Goal: Information Seeking & Learning: Learn about a topic

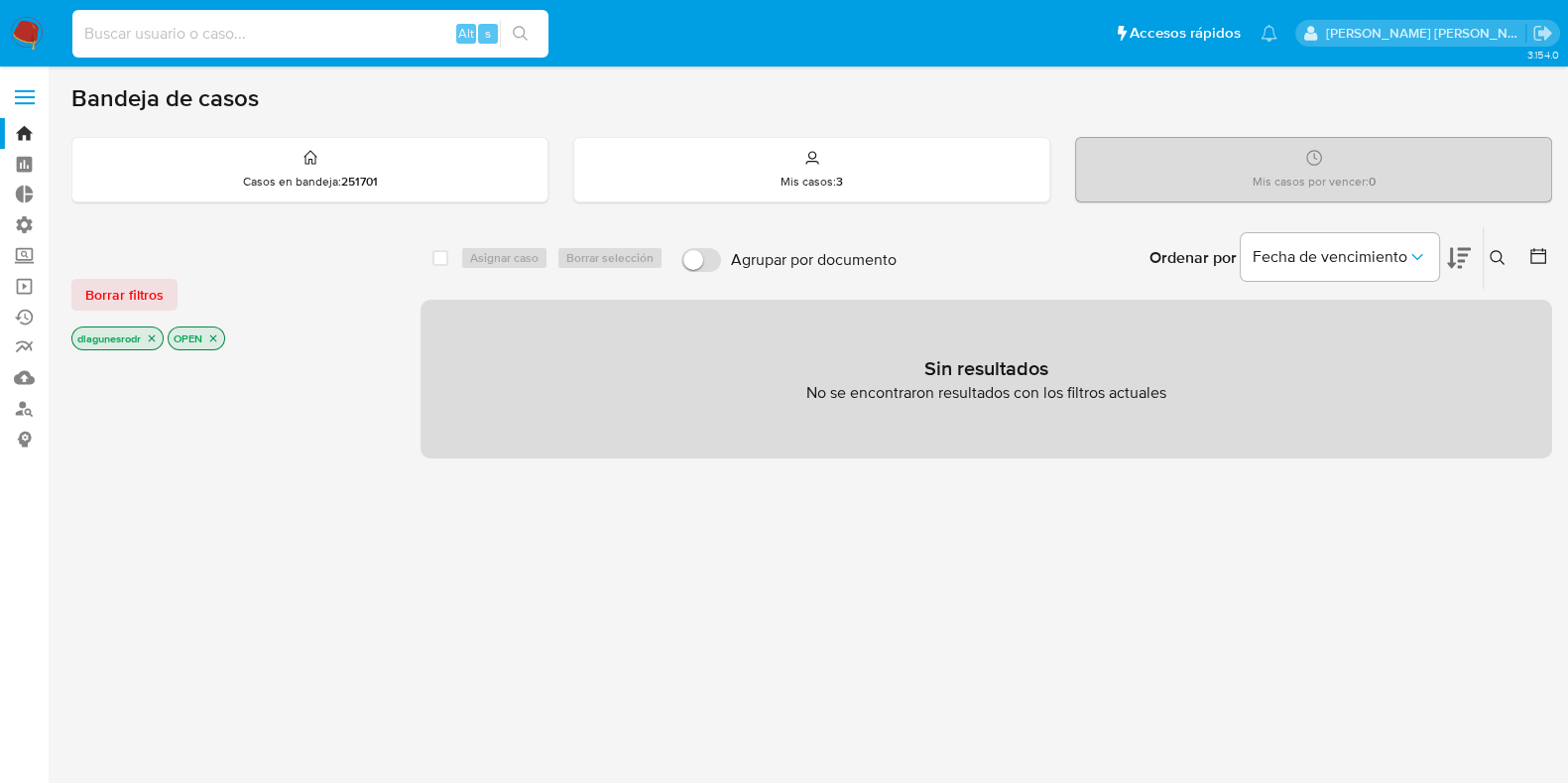
click at [300, 31] on input at bounding box center [311, 34] width 476 height 26
paste input "437435624"
type input "437435624"
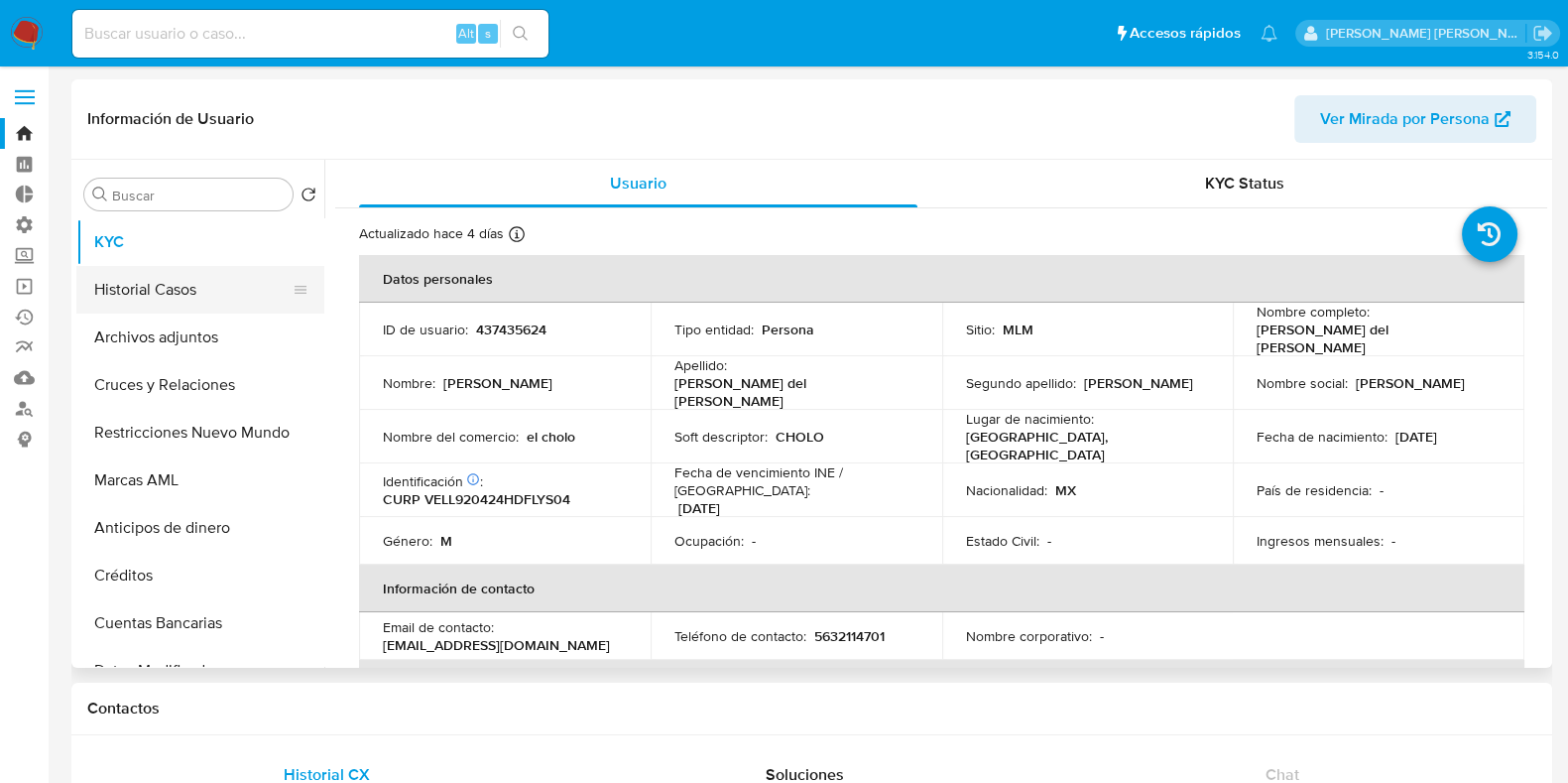
click at [154, 296] on button "Historial Casos" at bounding box center [192, 290] width 232 height 48
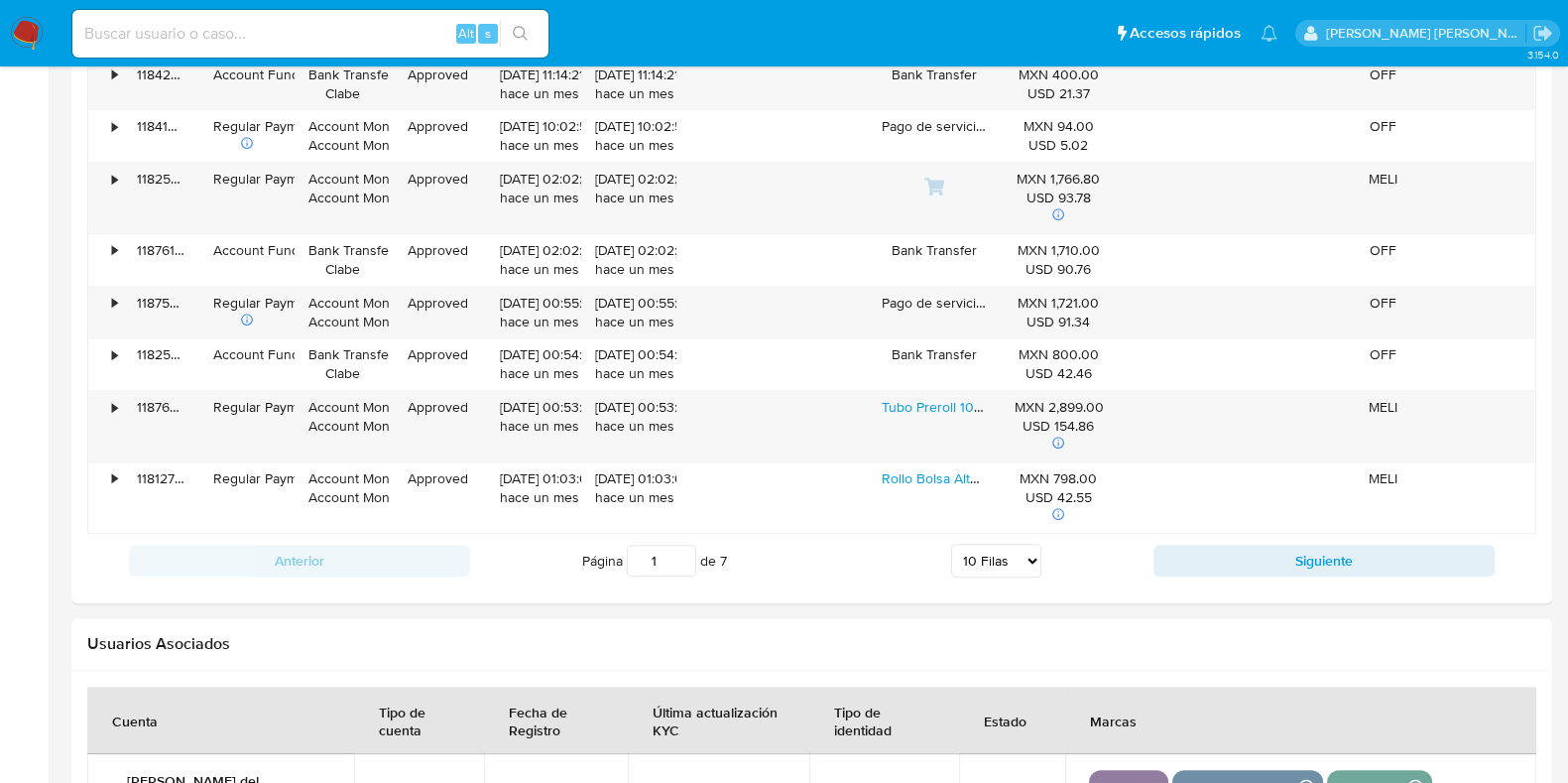
scroll to position [2183, 0]
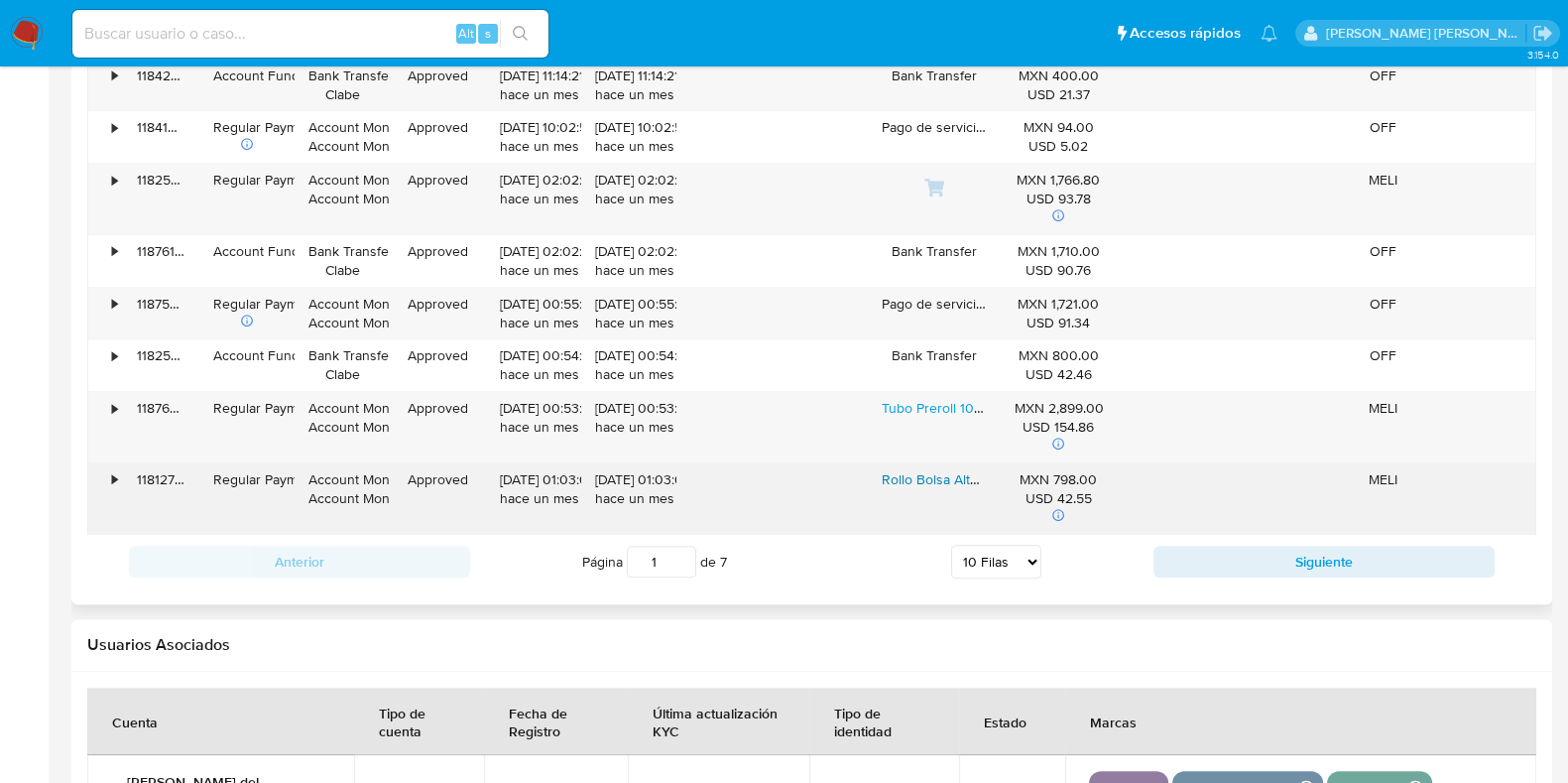
click at [932, 476] on link "Rollo Bolsa Alto Vacío Gofrada Negro 20x500 Cm X 4 Rollos" at bounding box center [1066, 479] width 371 height 20
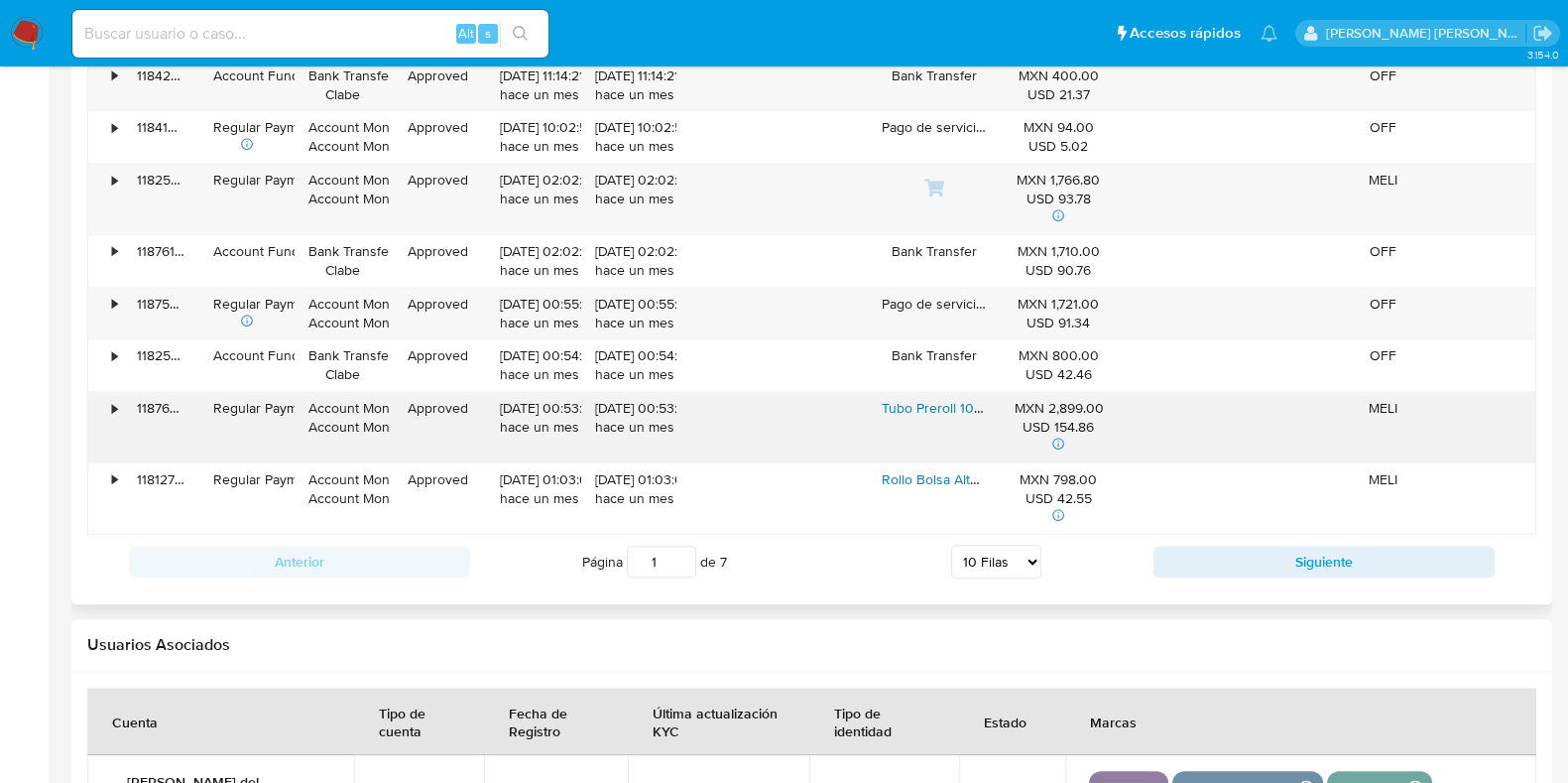
click at [909, 406] on link "Tubo Preroll 1000pz Variantes 116mm Contenedor King Size Amarillo Fosforescente" at bounding box center [1137, 407] width 513 height 20
click at [1020, 558] on select "5 [PERSON_NAME] 10 [PERSON_NAME] 20 [PERSON_NAME] 25 [PERSON_NAME] 50 [PERSON_N…" at bounding box center [996, 562] width 91 height 34
select select "100"
click at [951, 545] on select "5 [PERSON_NAME] 10 [PERSON_NAME] 20 [PERSON_NAME] 25 [PERSON_NAME] 50 [PERSON_N…" at bounding box center [996, 562] width 91 height 34
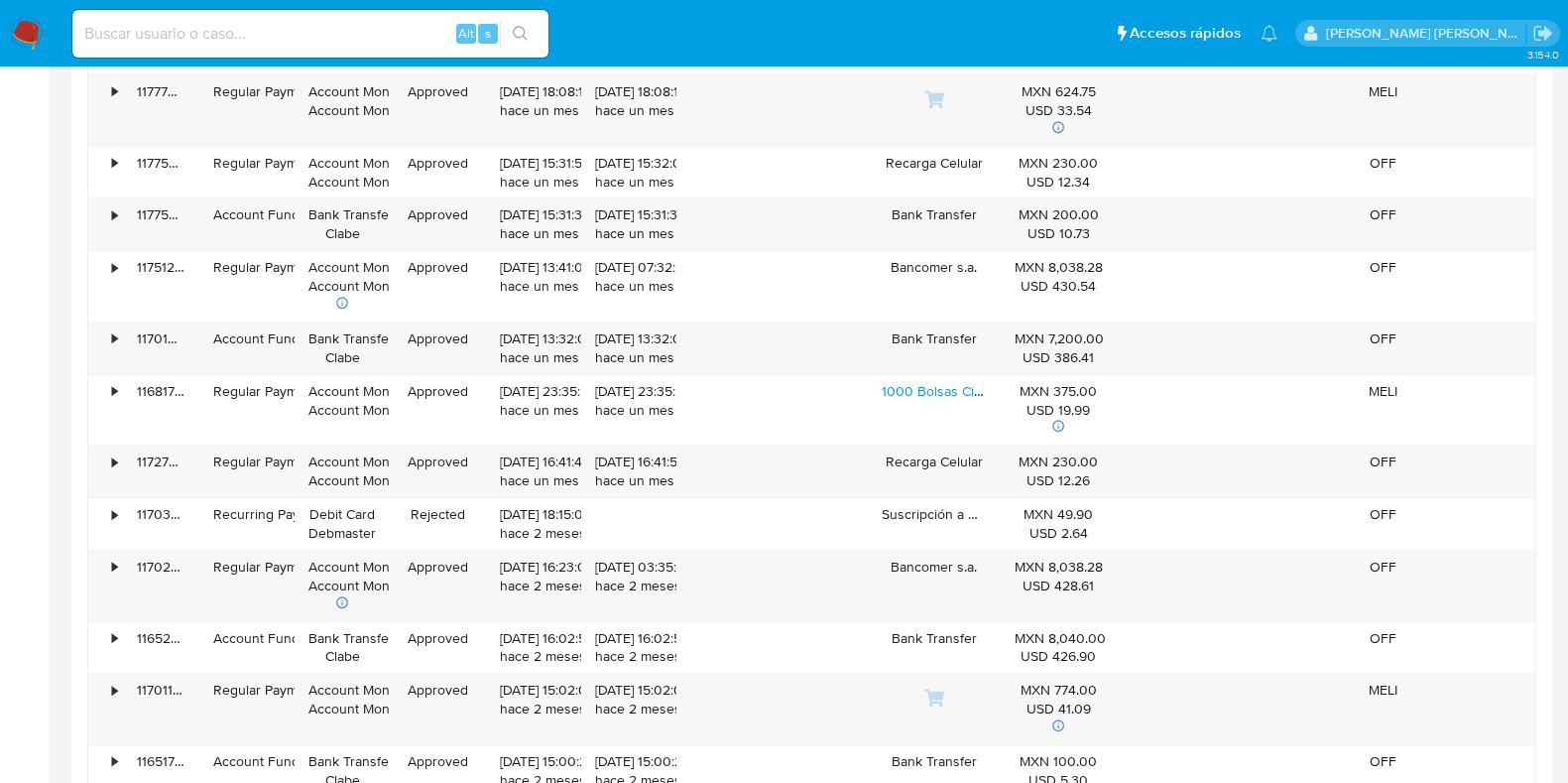
scroll to position [2792, 0]
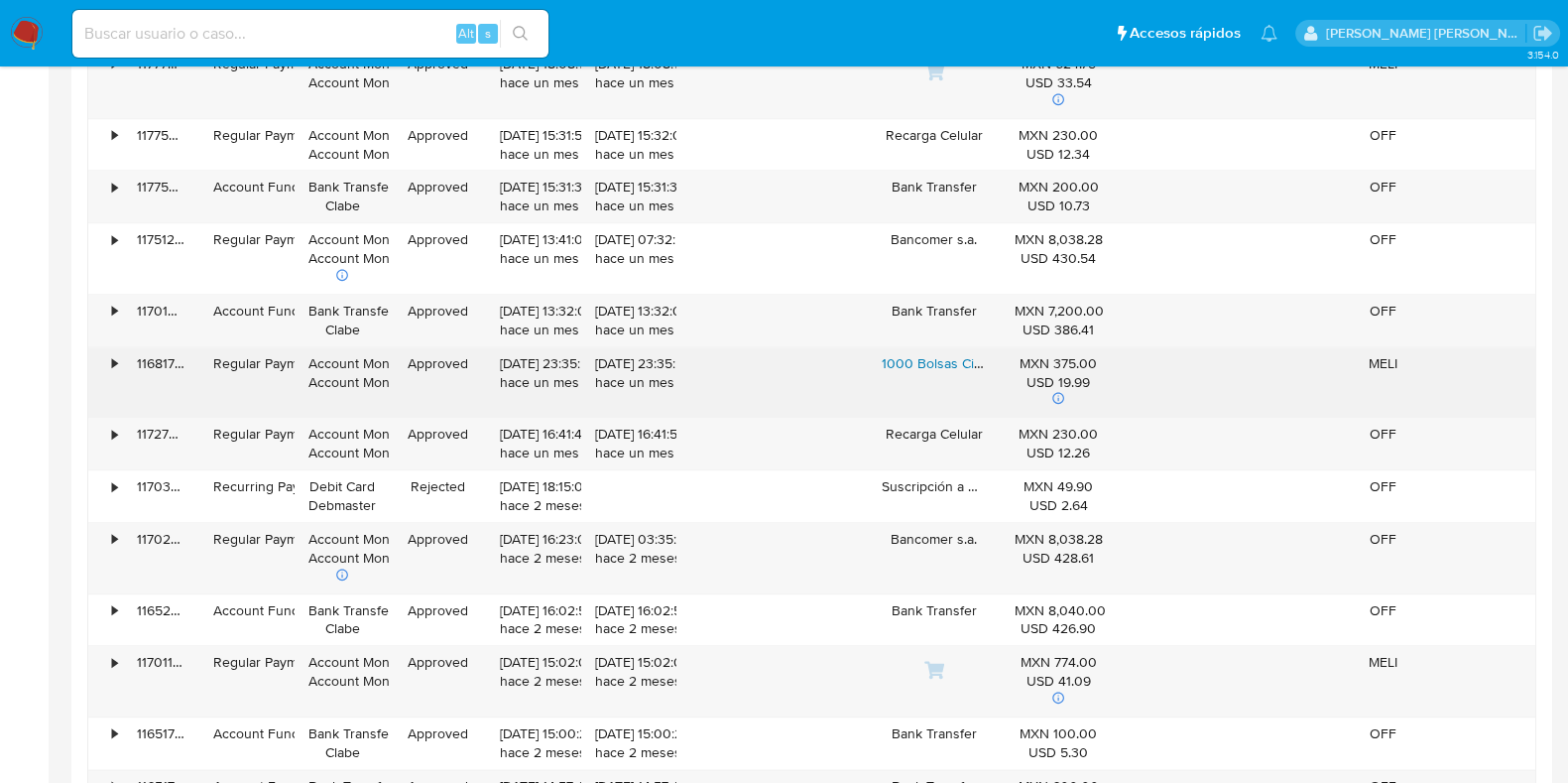
click at [946, 358] on link "1000 Bolsas Cierre Hermético 1x1 Pulgadas 2.5x2.5cm Natural" at bounding box center [1070, 364] width 379 height 20
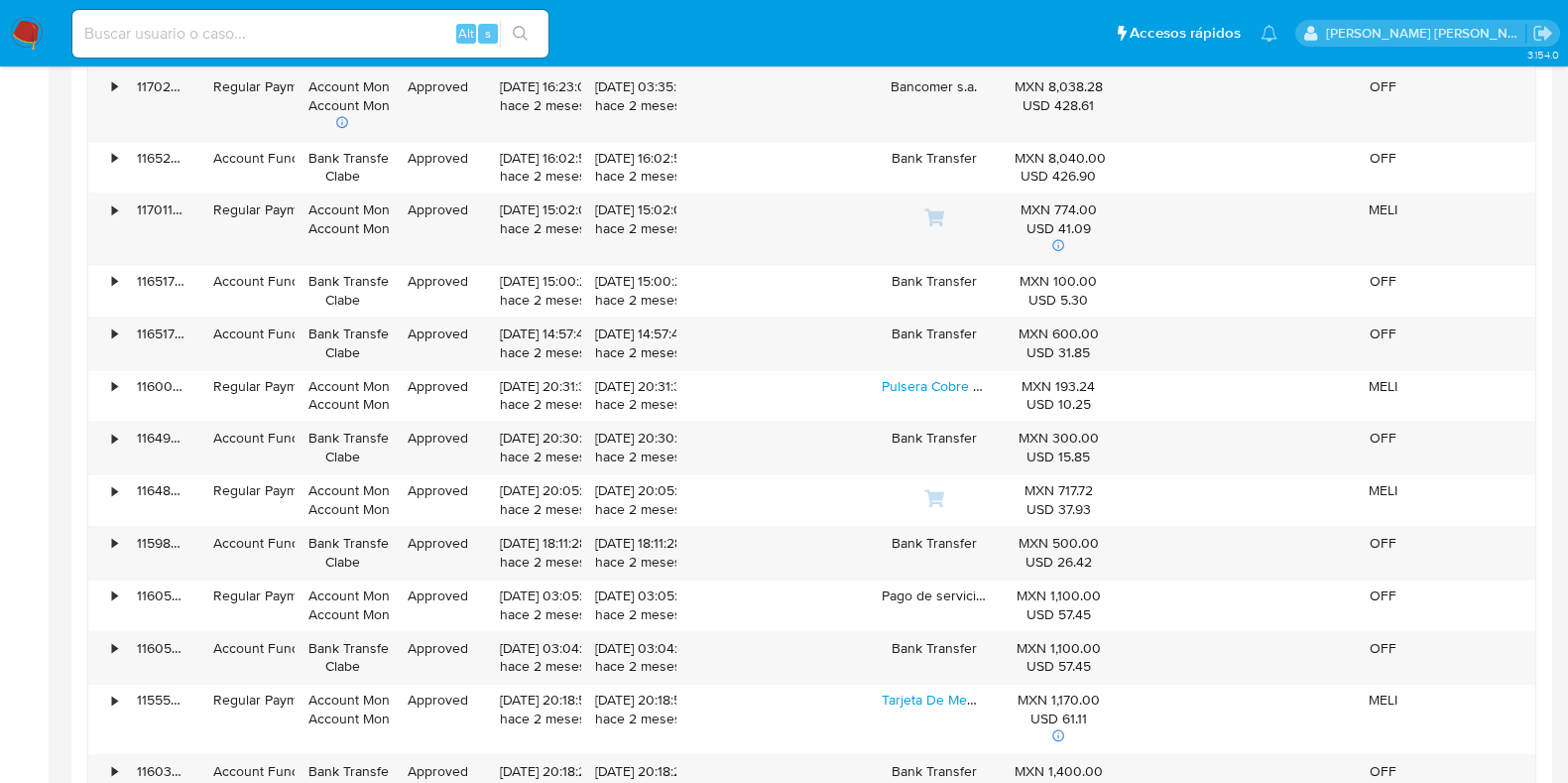
scroll to position [3251, 0]
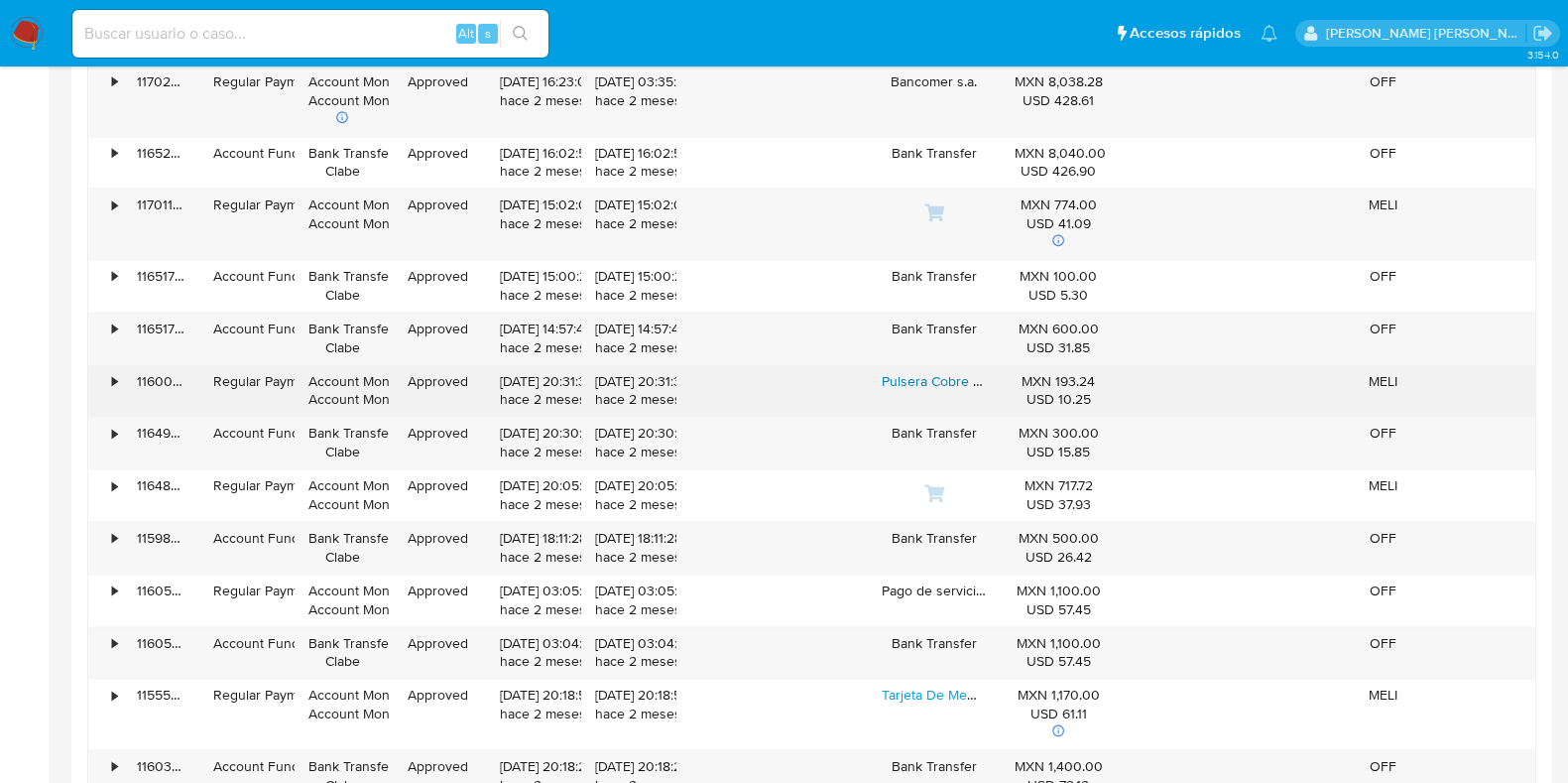
click at [927, 374] on link "Pulsera Cobre Puro Mujer Terapia Magnética Brazale Artritis" at bounding box center [1063, 381] width 365 height 20
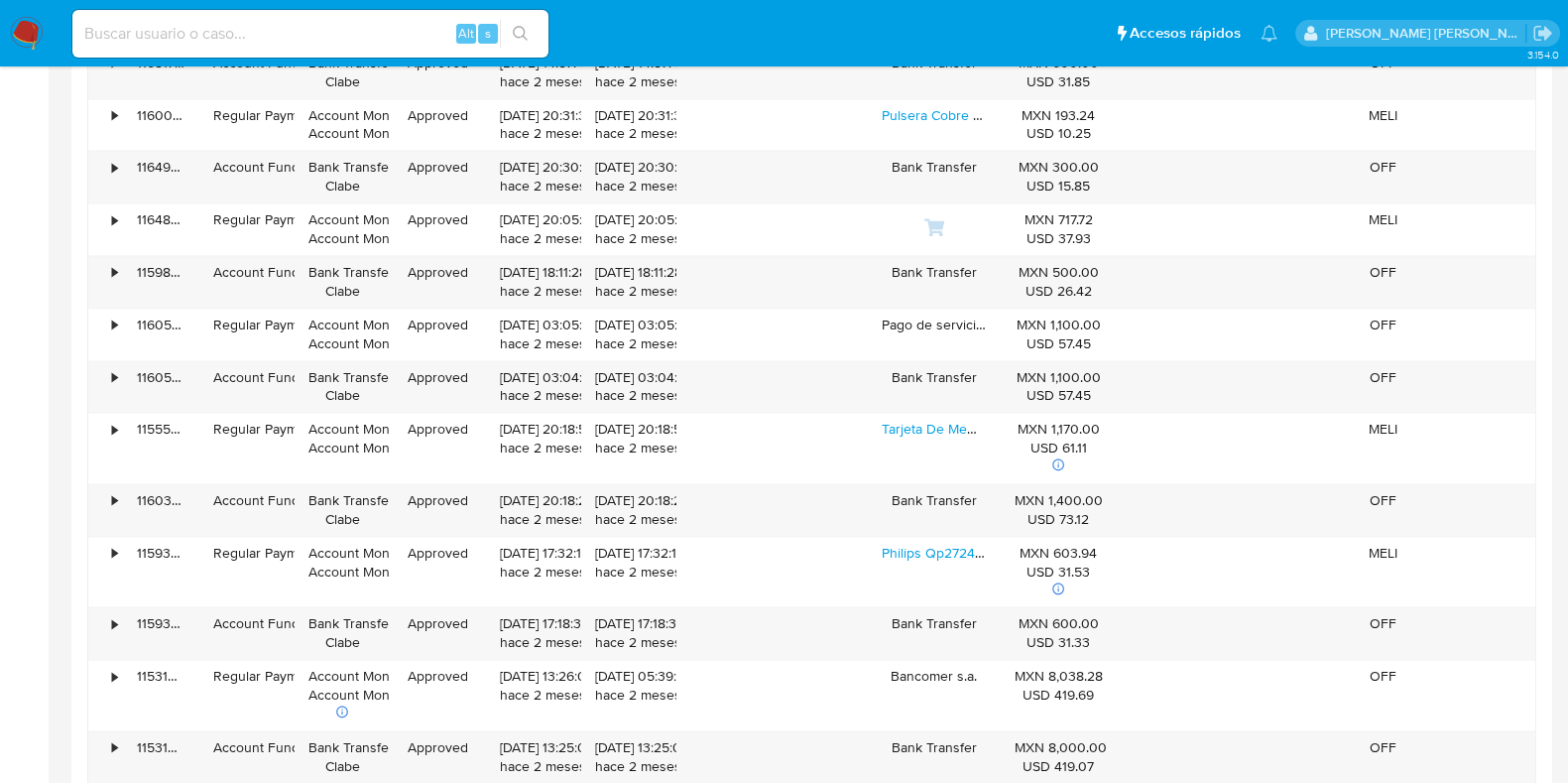
scroll to position [3535, 0]
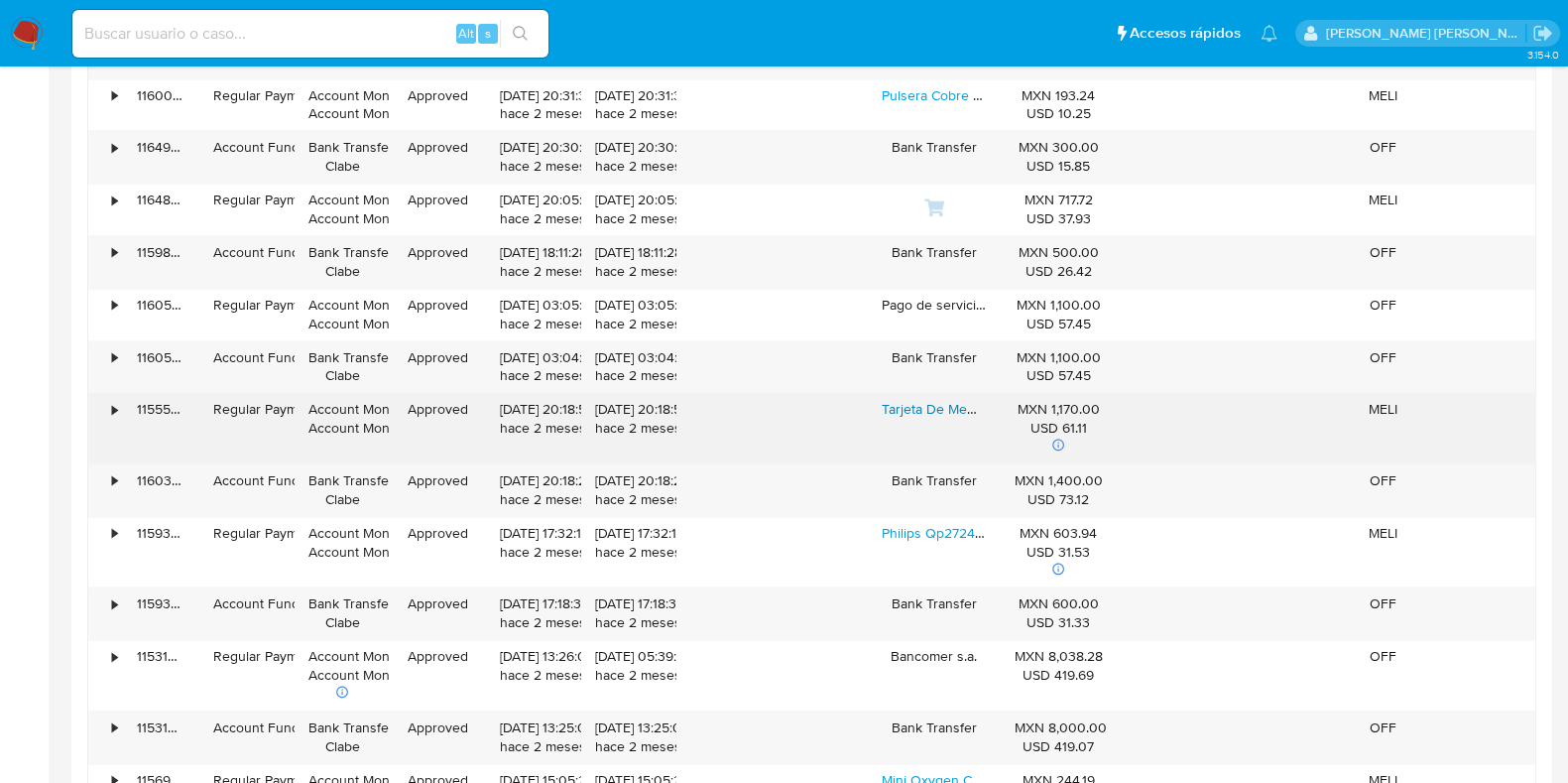
click at [932, 398] on link "Tarjeta De Memoria Micro Sd Uhs-i Sandisk Extreme Pro 256 Gb" at bounding box center [1077, 408] width 392 height 20
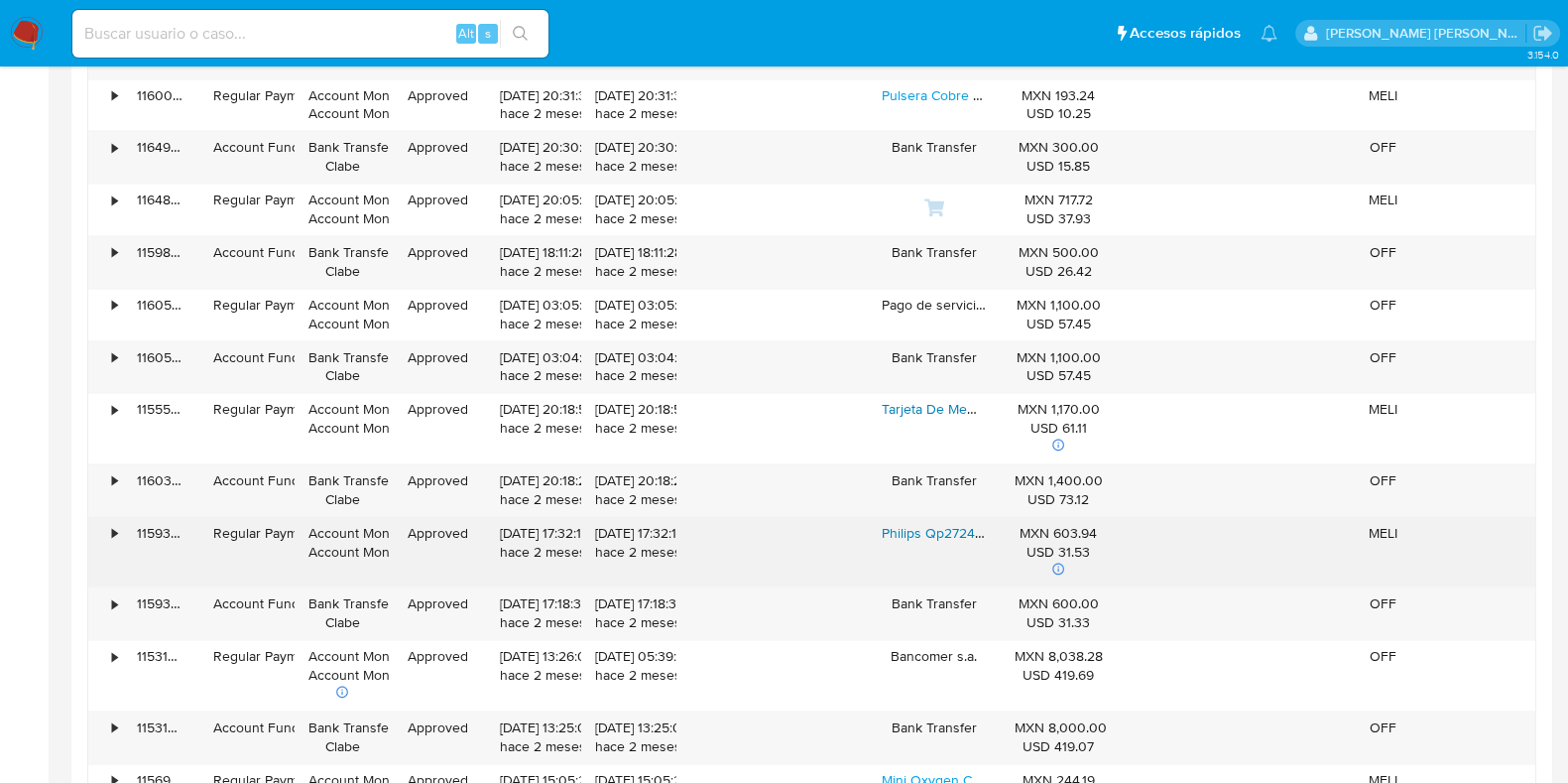
click at [932, 524] on link "Philips Qp2724/10 Oneblade 3 Peines Recortadores Extraibles Y Cargador Color Ve…" at bounding box center [1148, 533] width 535 height 20
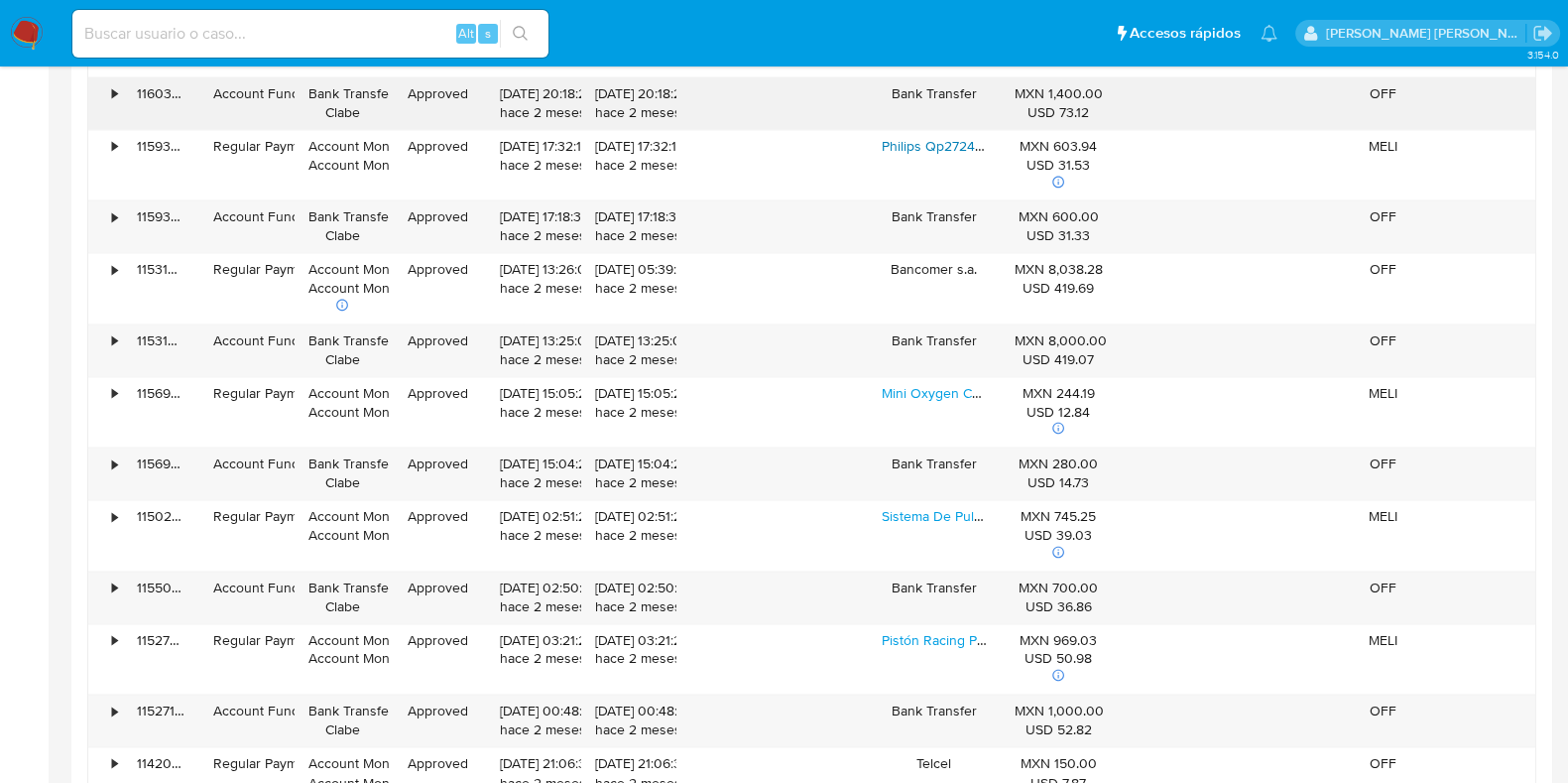
scroll to position [3925, 0]
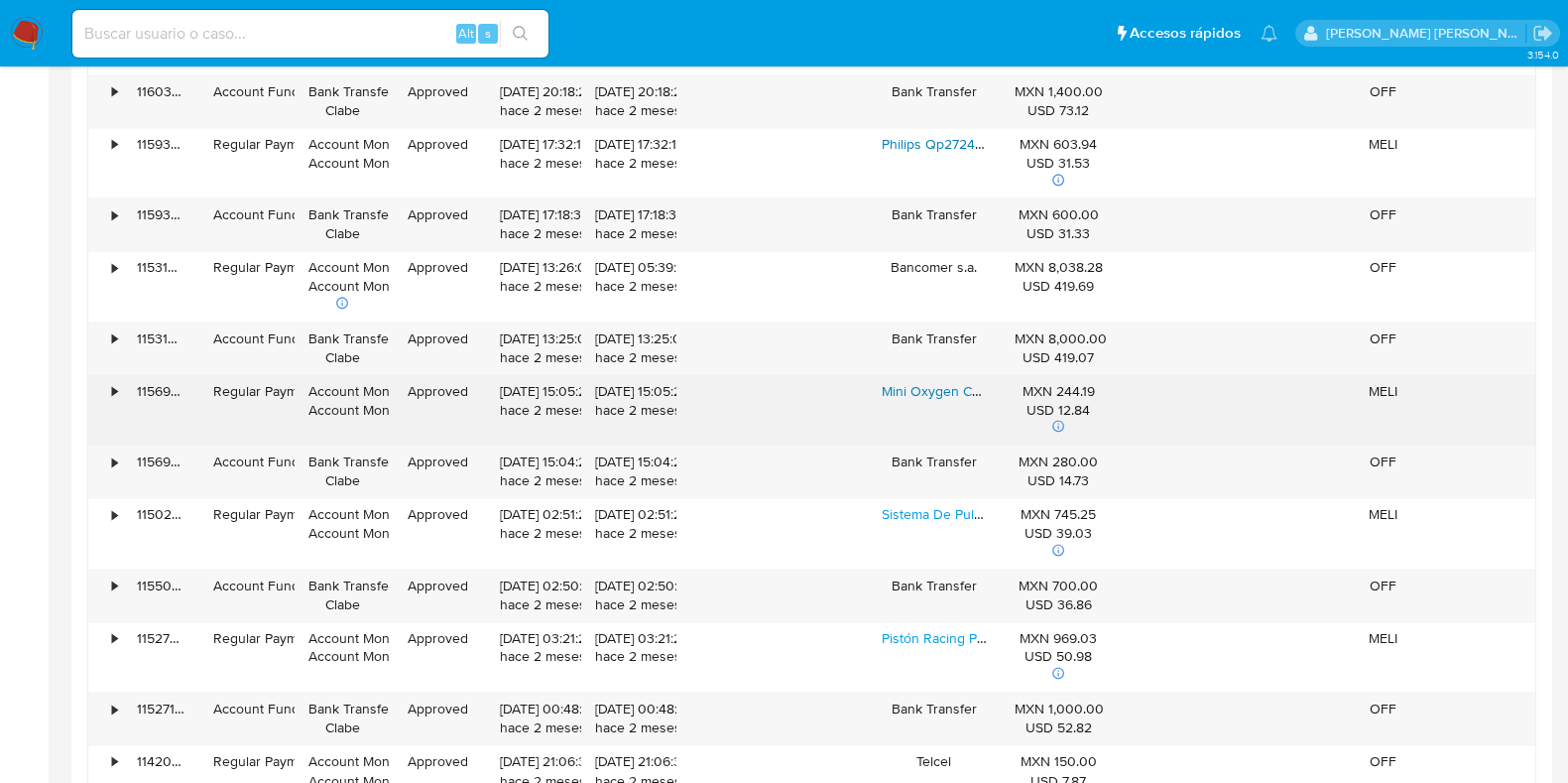
click at [947, 381] on link "Mini Oxygen Catalyst P0420 P0430" at bounding box center [991, 391] width 220 height 20
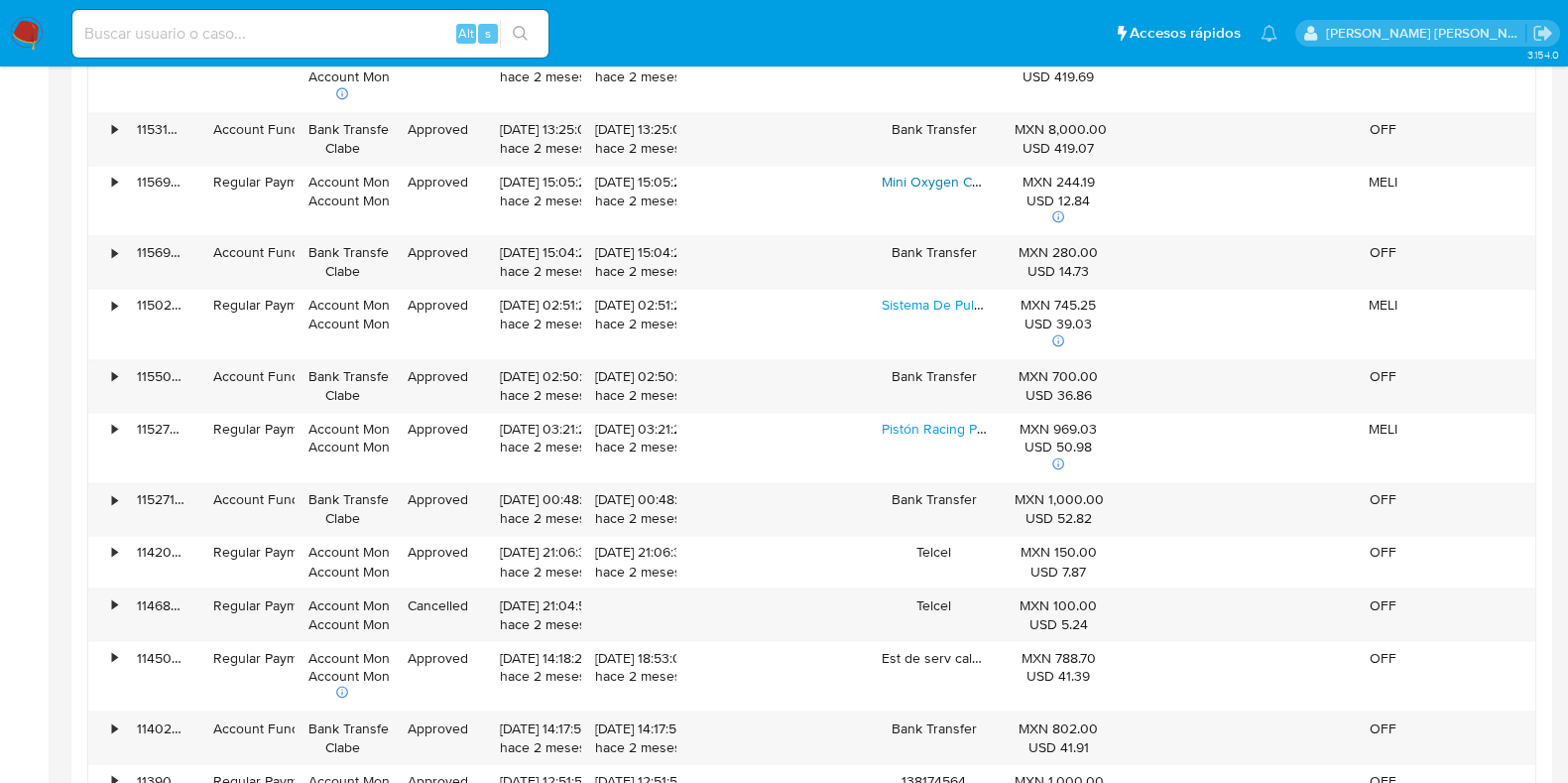
scroll to position [4138, 0]
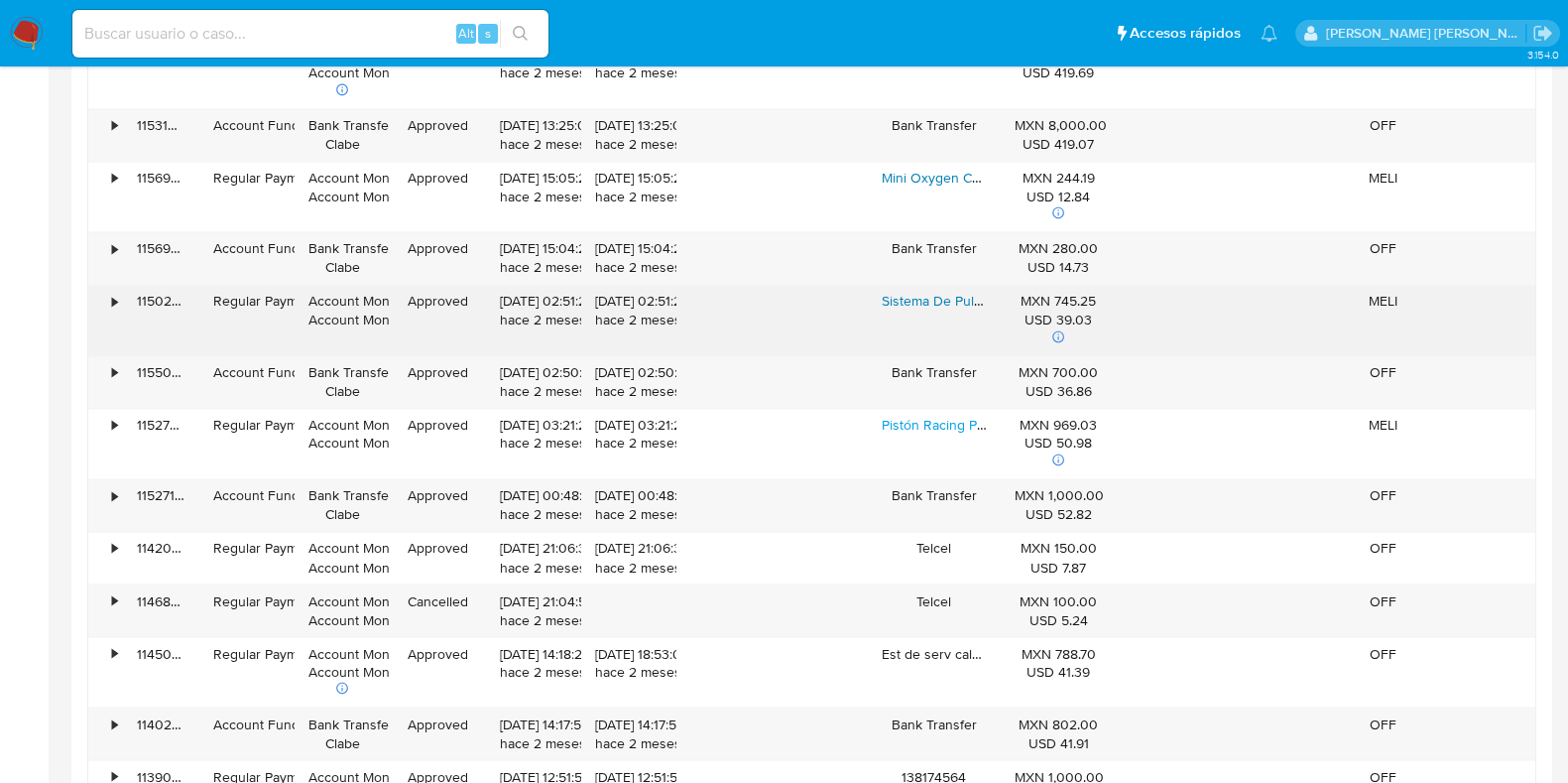
click at [947, 293] on link "Sistema De Pulverización De Lluvia Nebulización Inteligente" at bounding box center [1064, 301] width 366 height 20
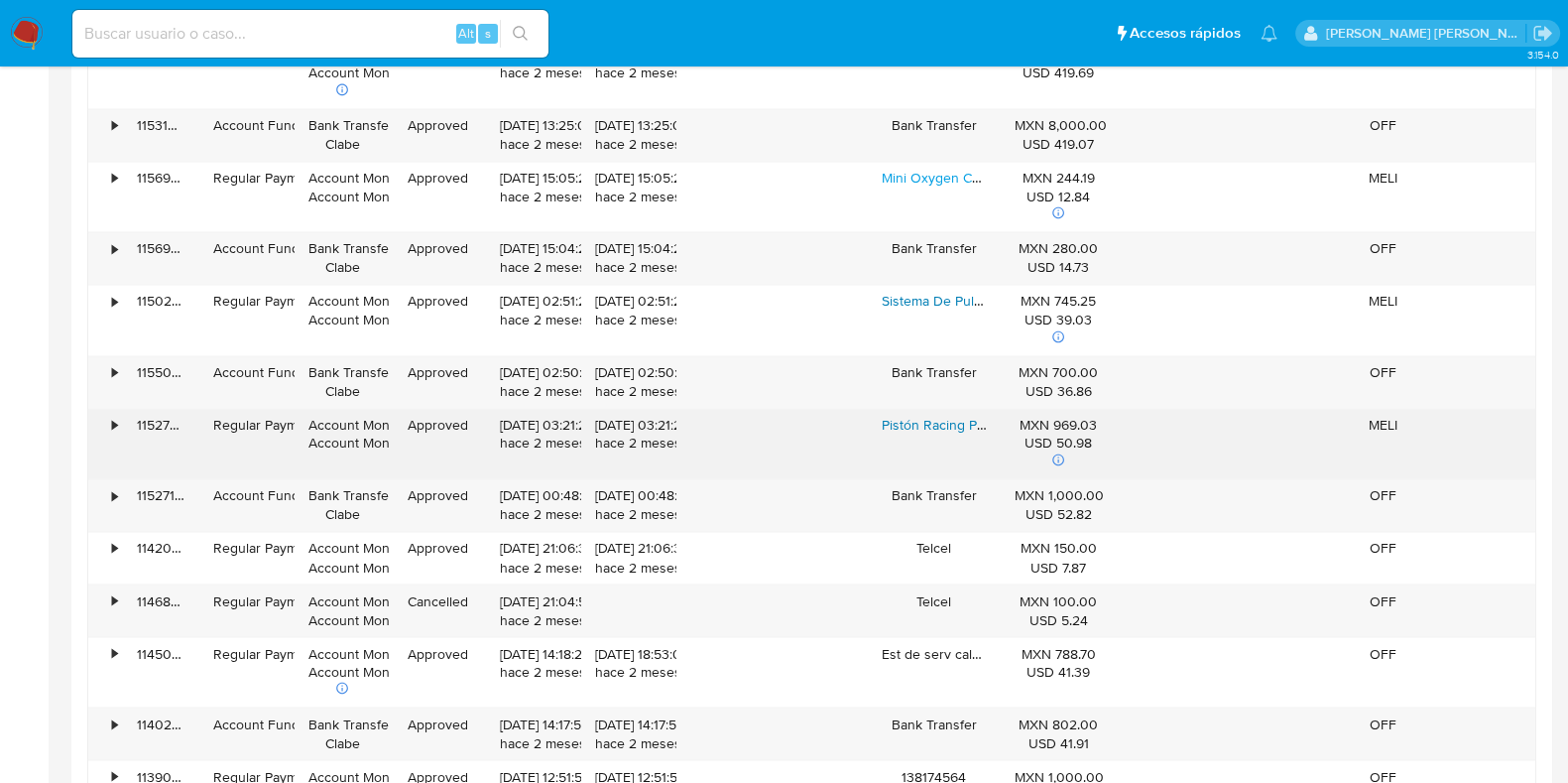
click at [942, 415] on link "Pistón Racing Para Modificar Suzuki Ax100 A 115cc" at bounding box center [1035, 424] width 310 height 20
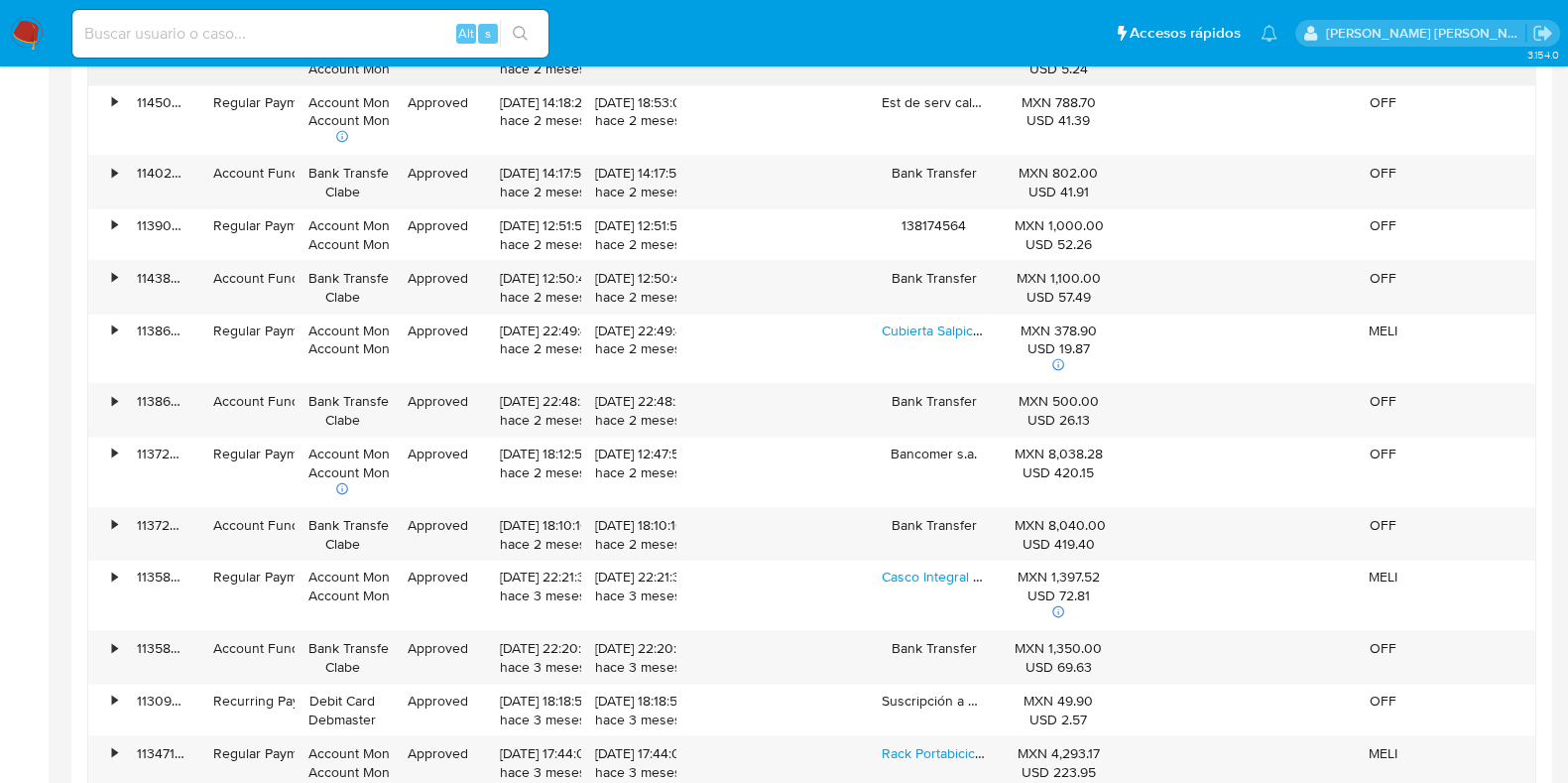
scroll to position [4693, 0]
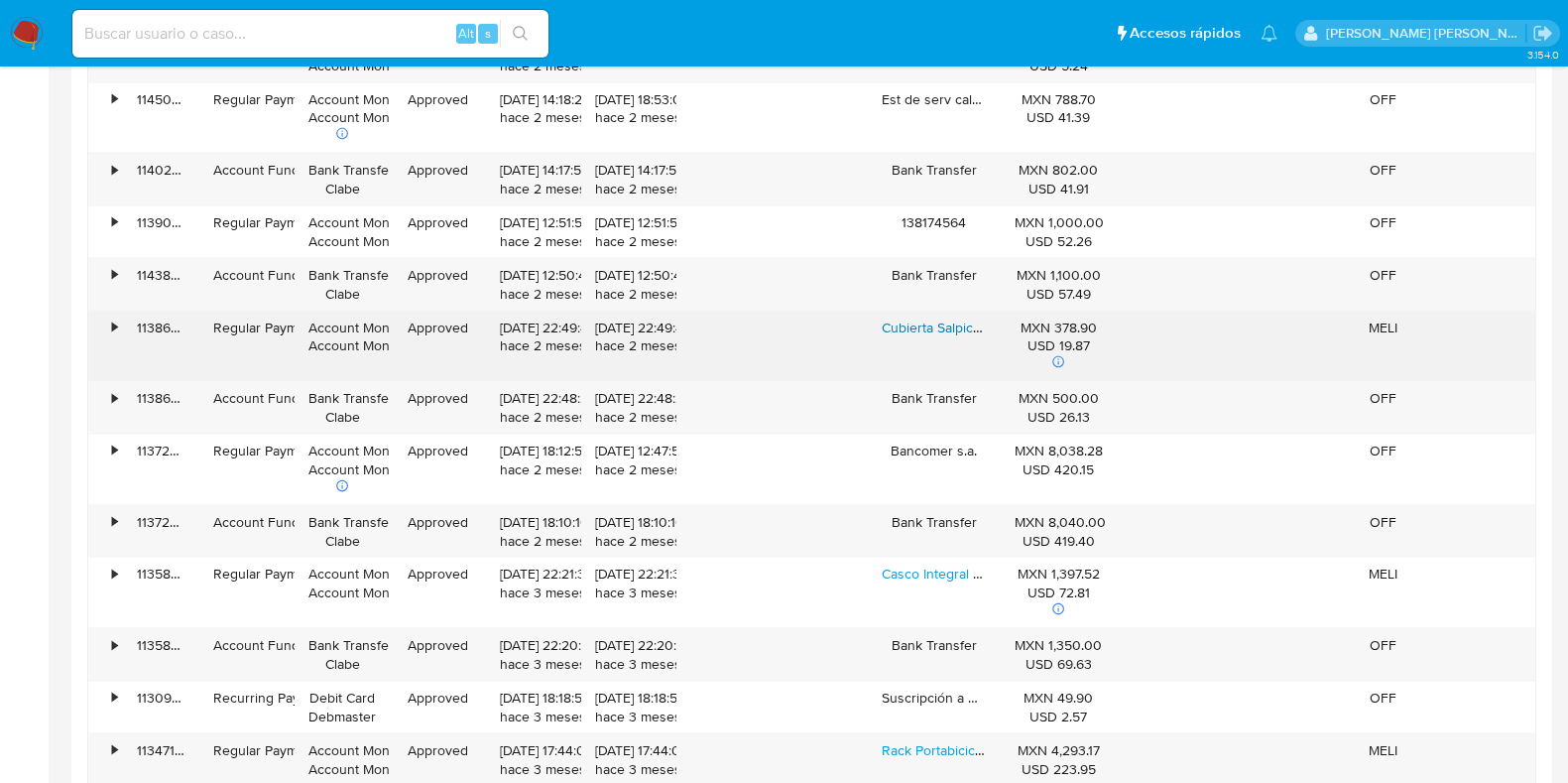
click at [922, 319] on link "Cubierta Salpicadera Delantero Grand Cherokee [DATE]-[DATE]" at bounding box center [1071, 327] width 381 height 20
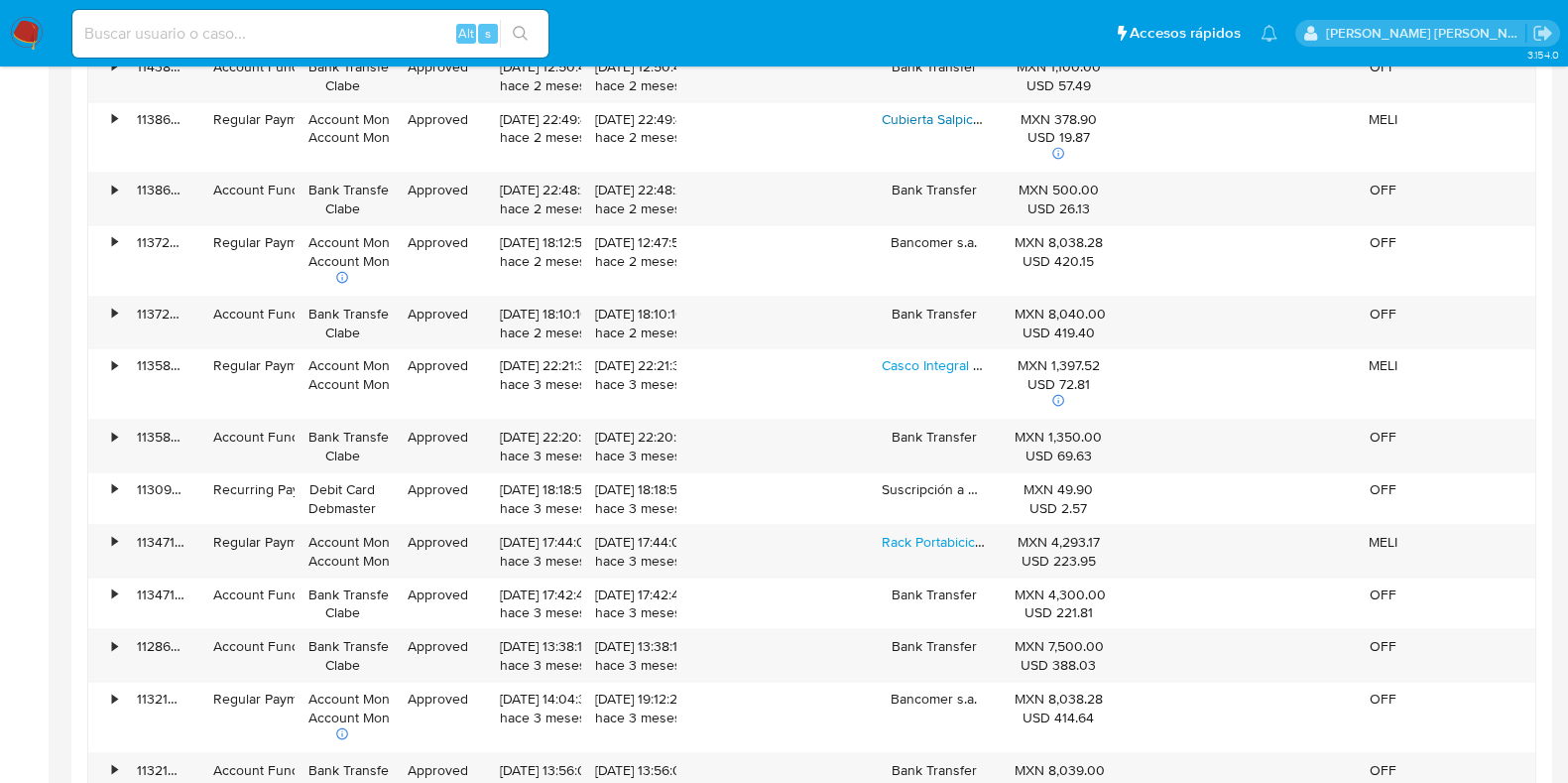
scroll to position [4901, 0]
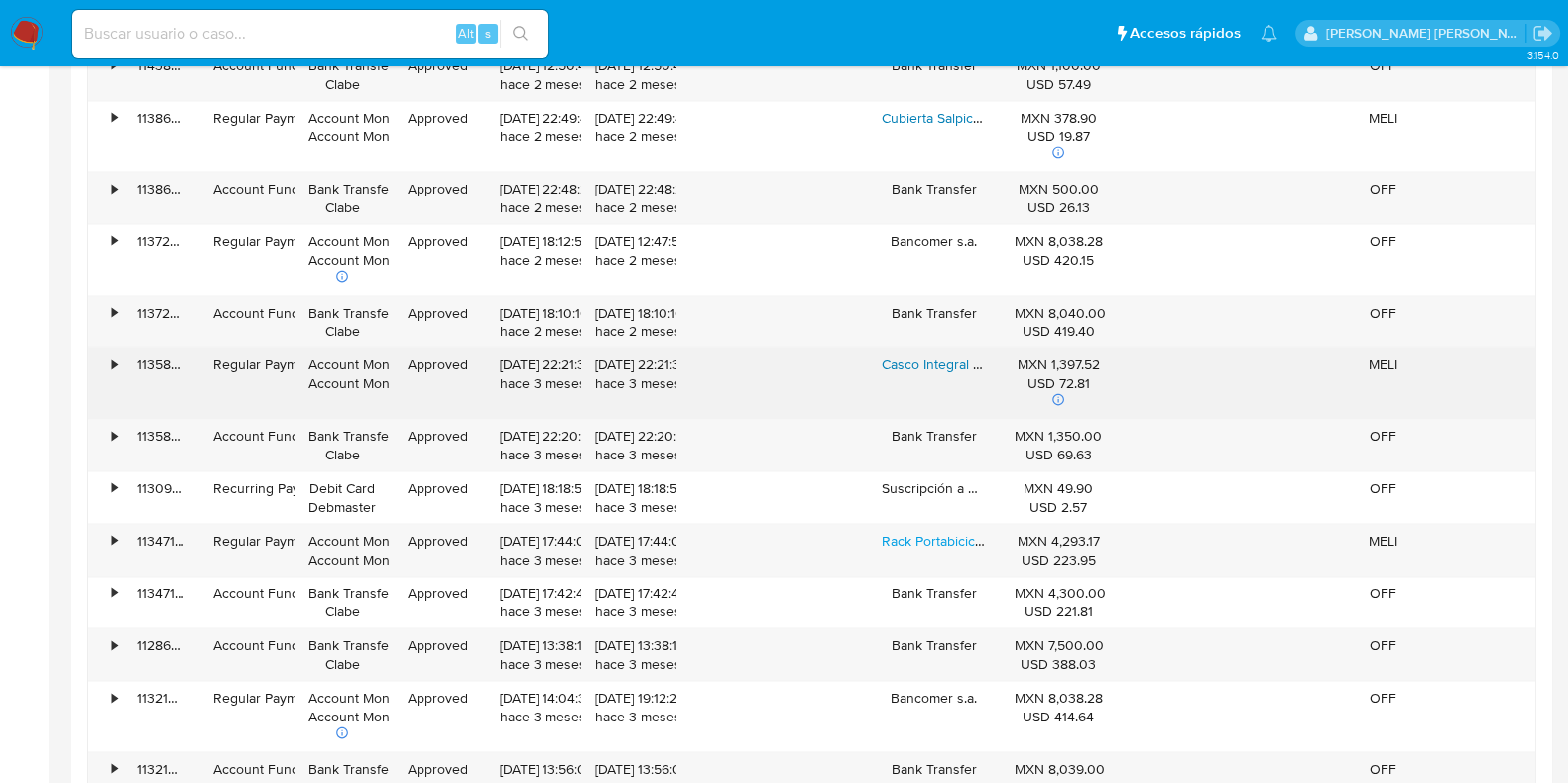
click at [917, 355] on link "Casco Integral De Bicicleta De Montaña Mtb" at bounding box center [1015, 365] width 269 height 20
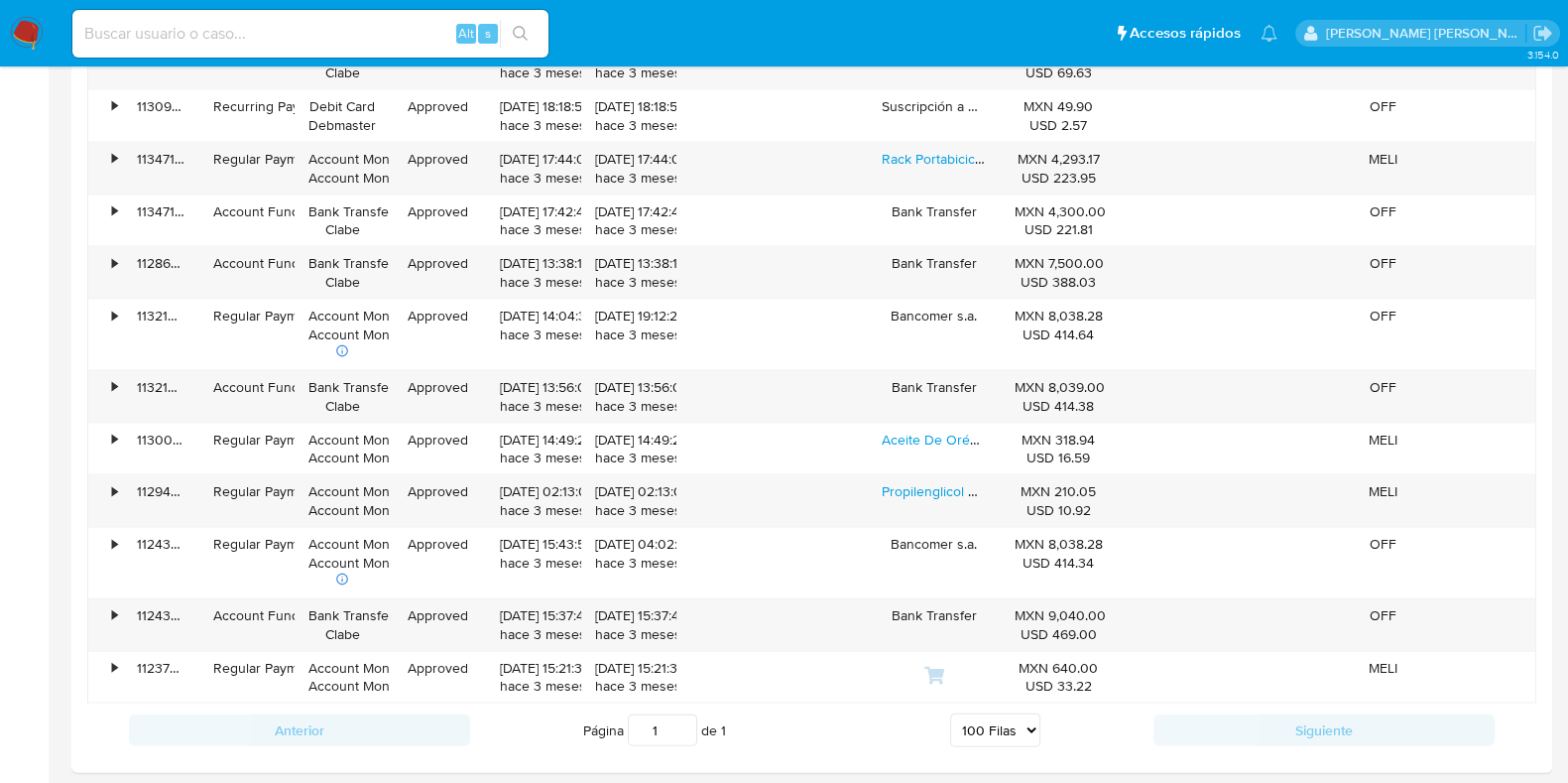
scroll to position [5285, 0]
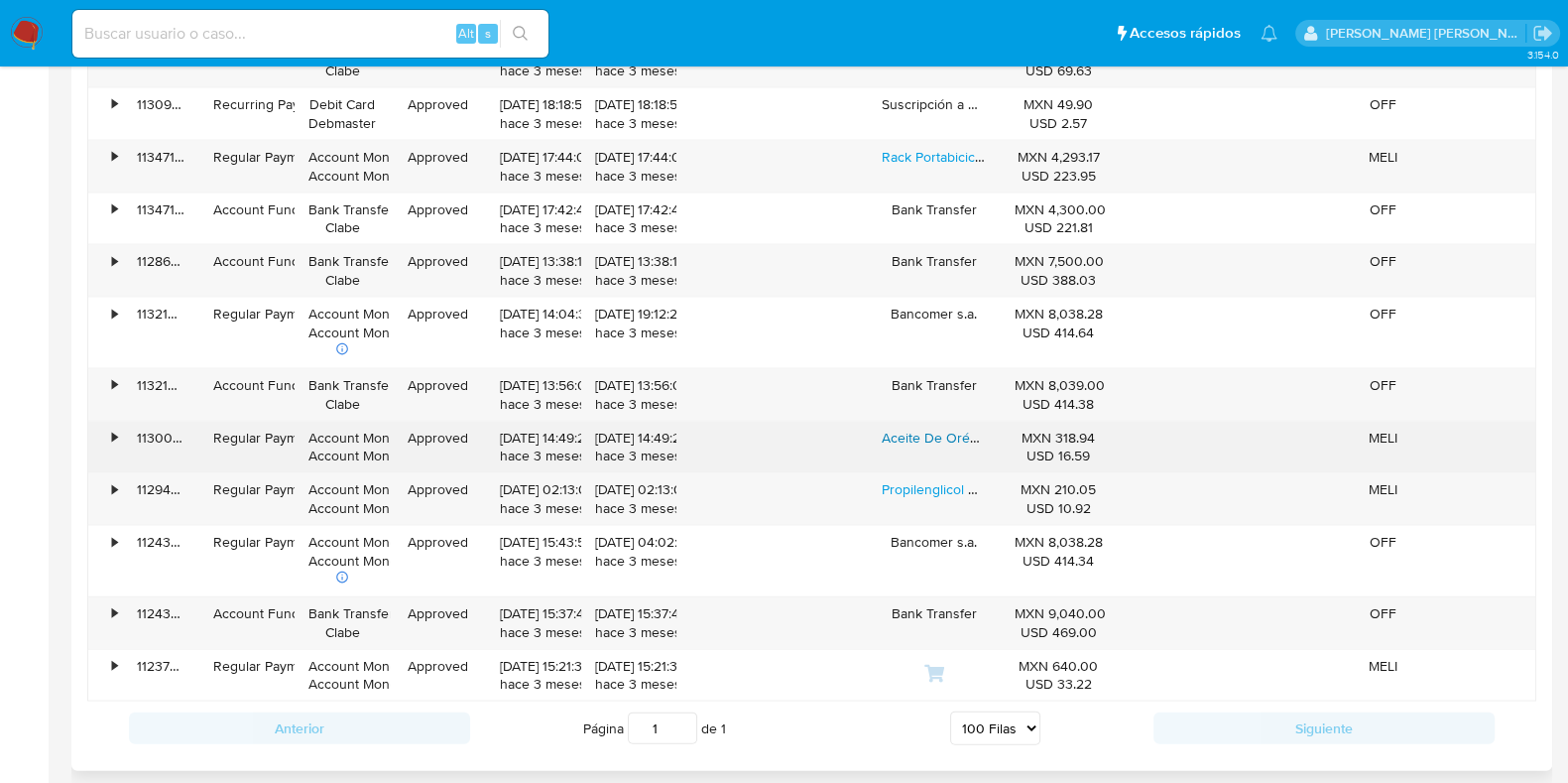
click at [948, 427] on link "Aceite De Orégano, Ore, 30 Mls Gotero Individual Sabor Orégano" at bounding box center [1083, 437] width 404 height 20
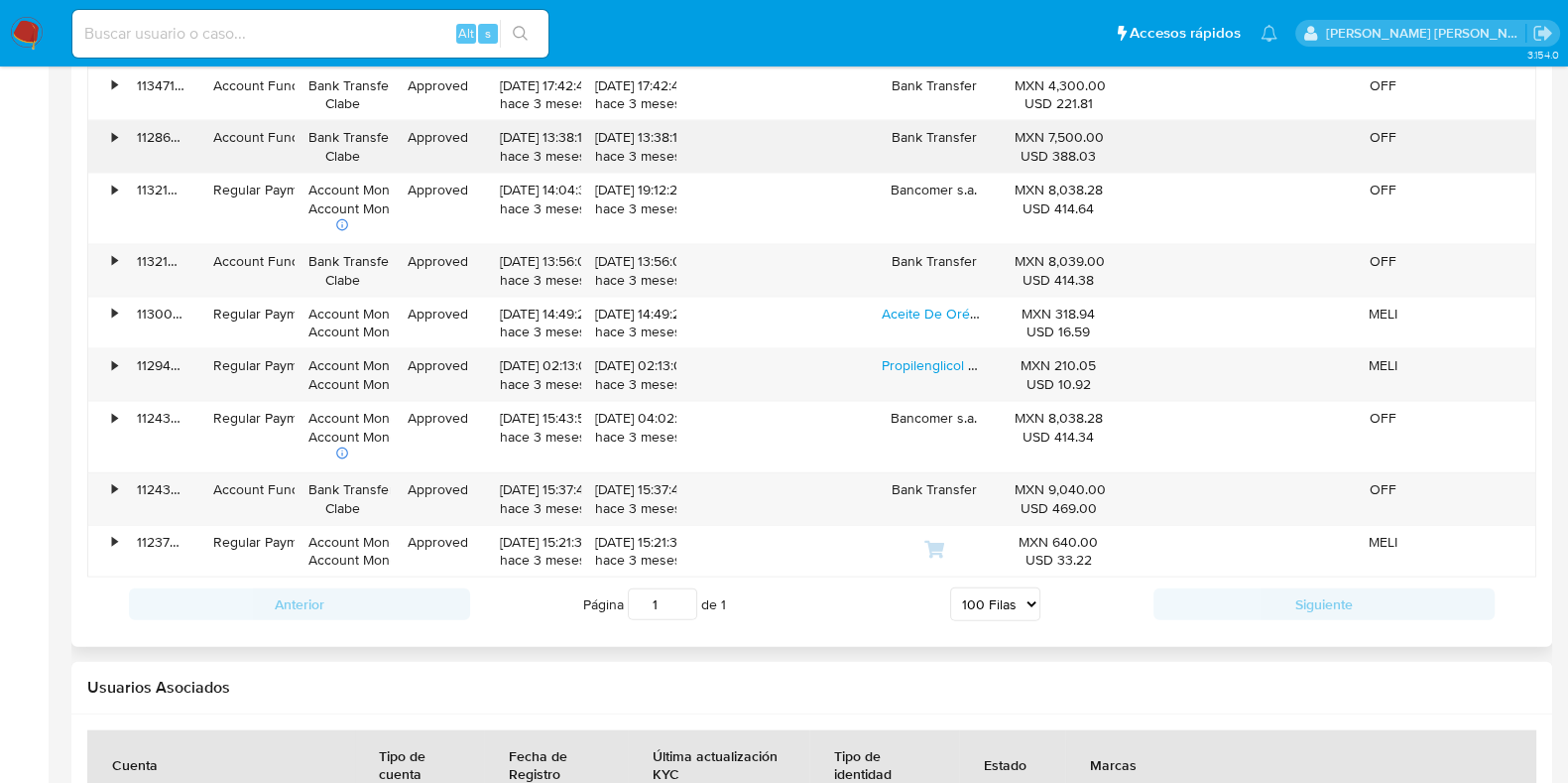
scroll to position [5414, 0]
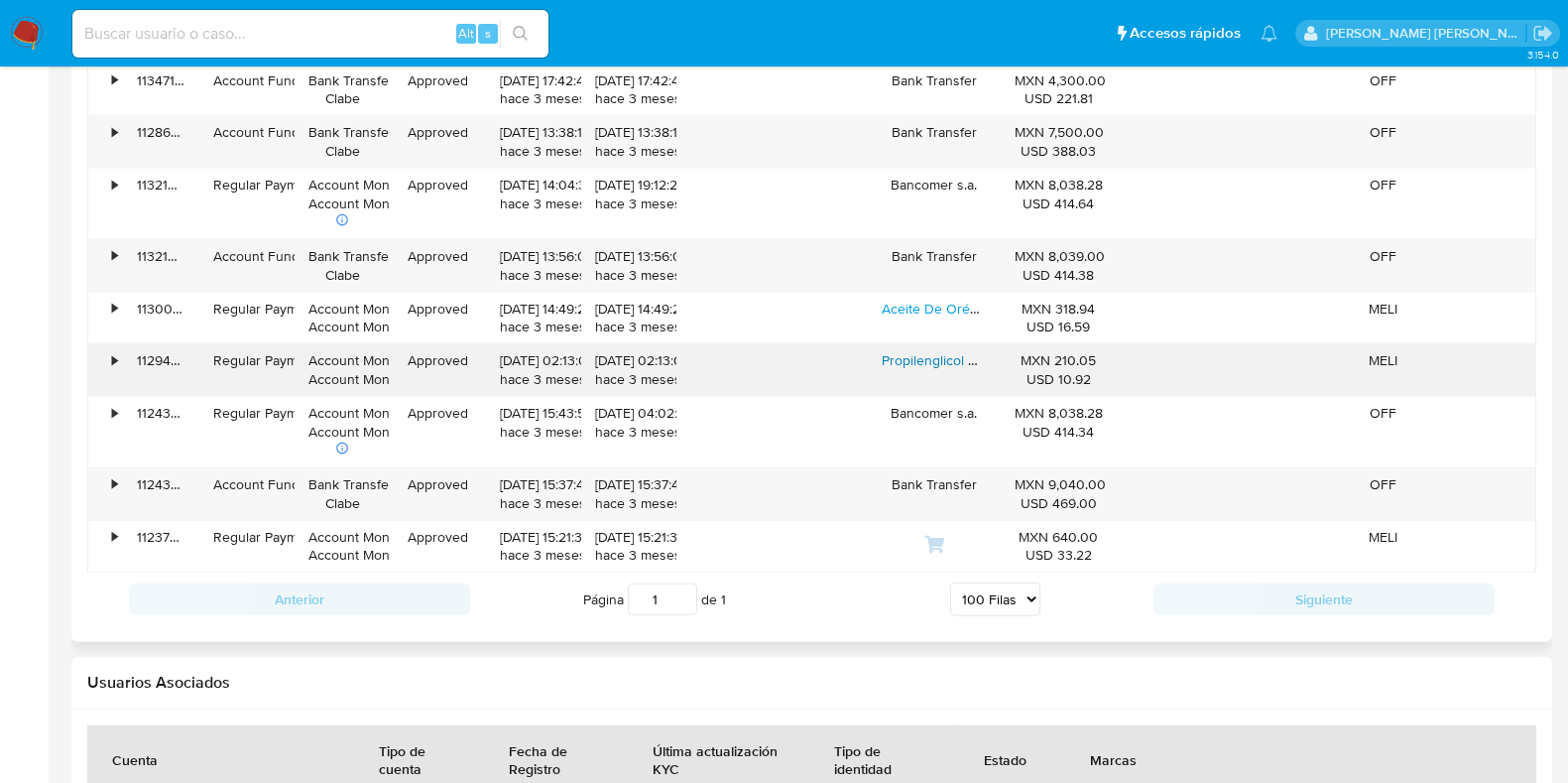
click at [923, 351] on link "Propilenglicol Usp 1 Litro Nuevo Sellado Garantizado" at bounding box center [1041, 361] width 322 height 20
